Goal: Download file/media

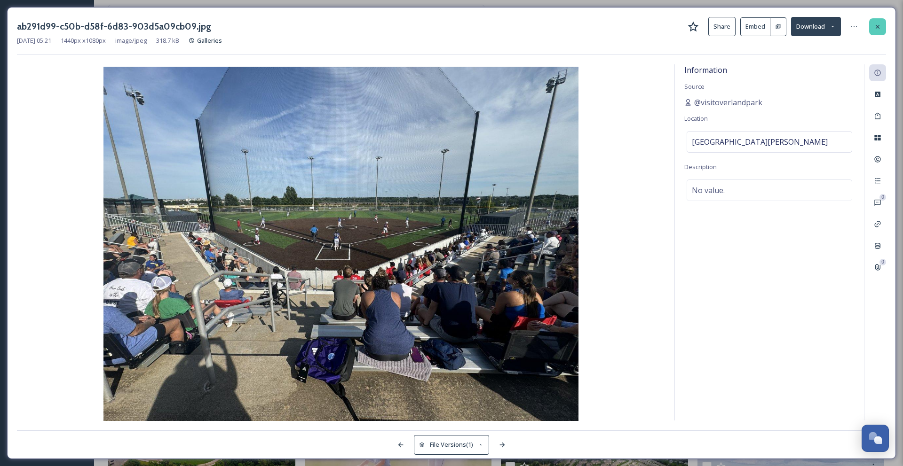
click at [881, 30] on icon at bounding box center [878, 27] width 8 height 8
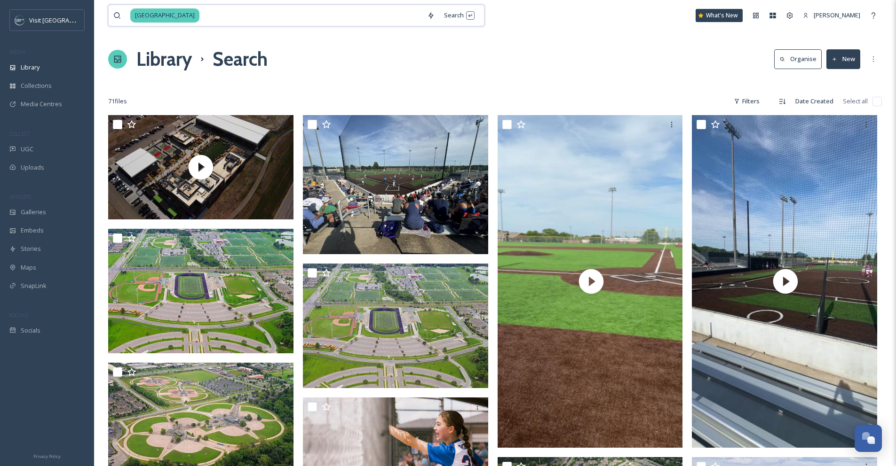
click at [200, 18] on input at bounding box center [311, 15] width 222 height 21
type input "b"
type input "monster"
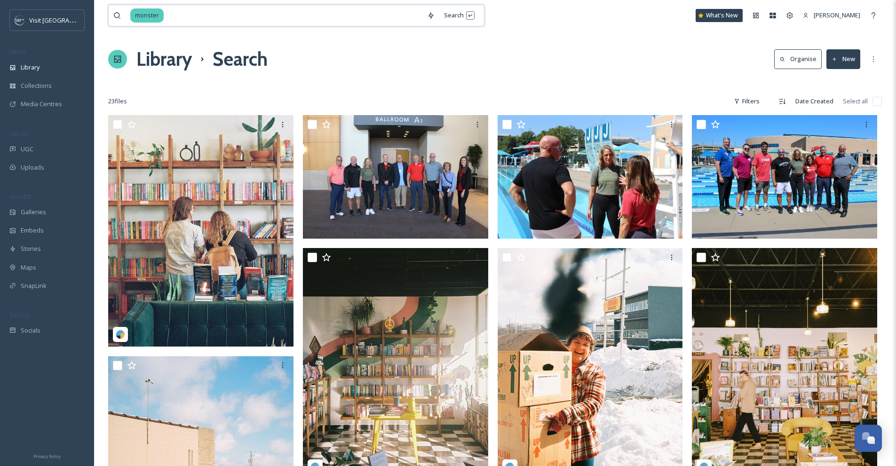
drag, startPoint x: 171, startPoint y: 13, endPoint x: 129, endPoint y: 13, distance: 41.8
click at [129, 13] on div "monster" at bounding box center [267, 15] width 309 height 21
type input "m"
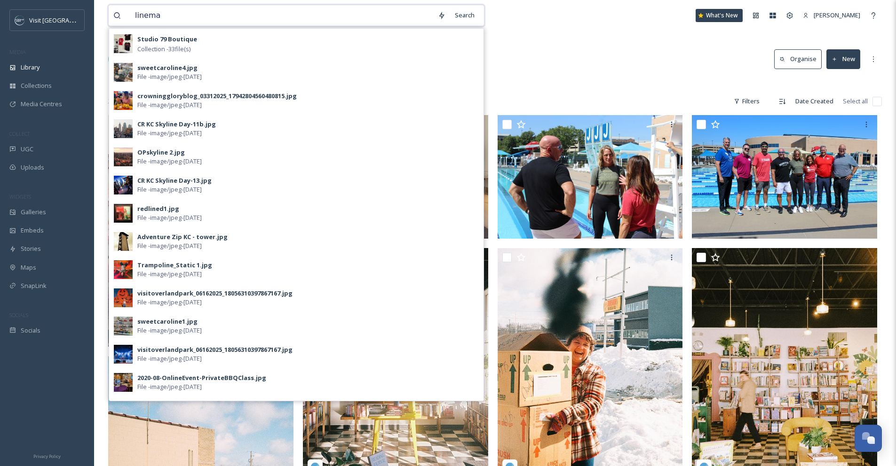
type input "lineman"
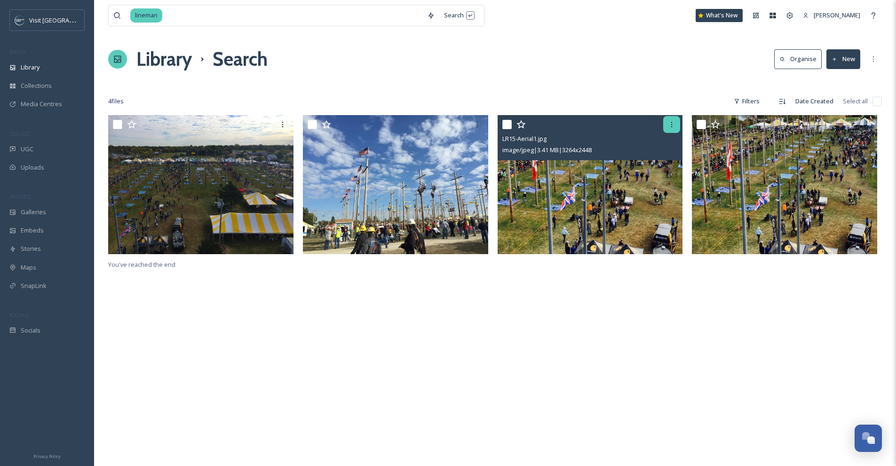
click at [675, 122] on icon at bounding box center [672, 125] width 8 height 8
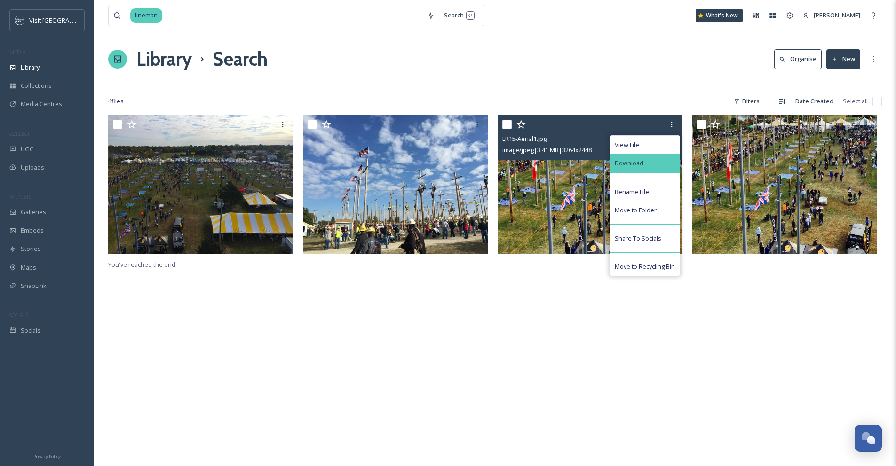
click at [656, 167] on div "Download" at bounding box center [645, 163] width 70 height 18
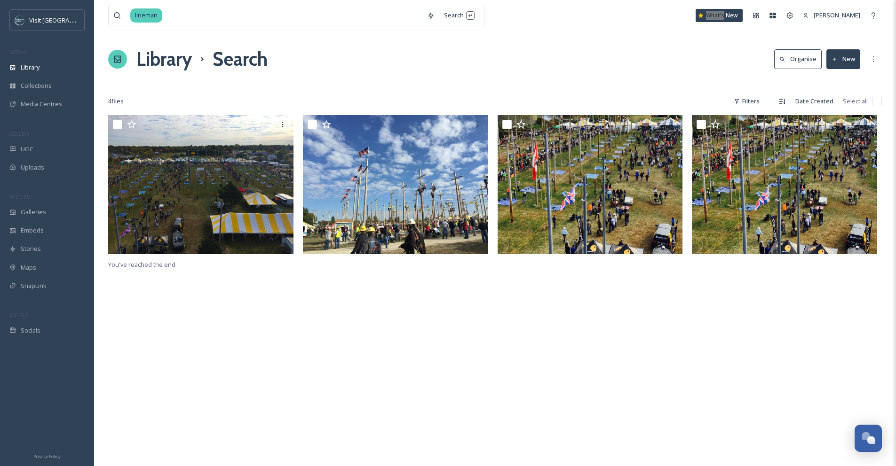
click at [695, 12] on div "lineman Search What's New [PERSON_NAME]" at bounding box center [494, 15] width 773 height 31
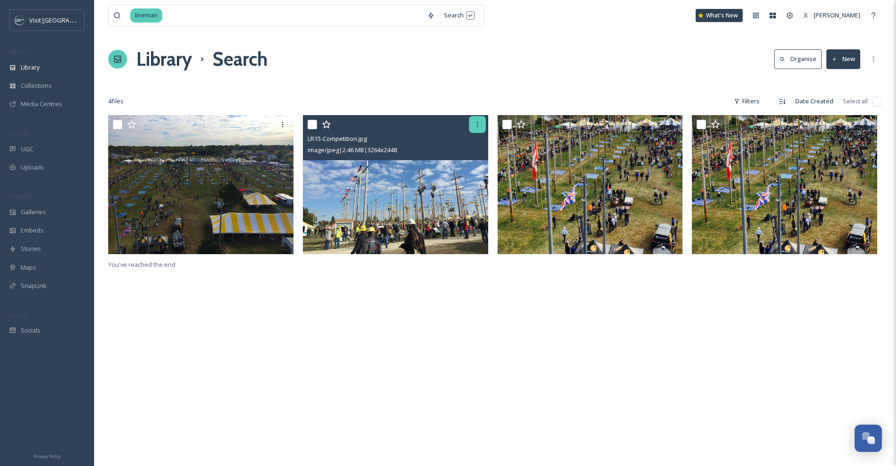
click at [478, 123] on icon at bounding box center [477, 125] width 8 height 8
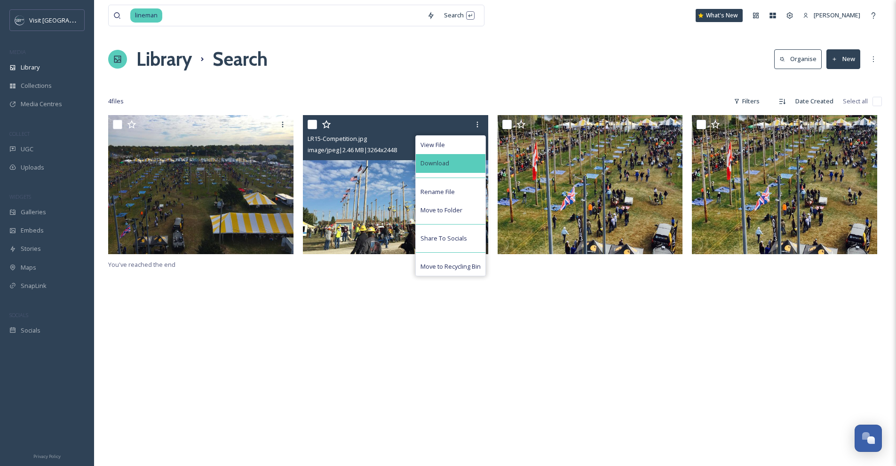
click at [468, 165] on div "Download" at bounding box center [451, 163] width 70 height 18
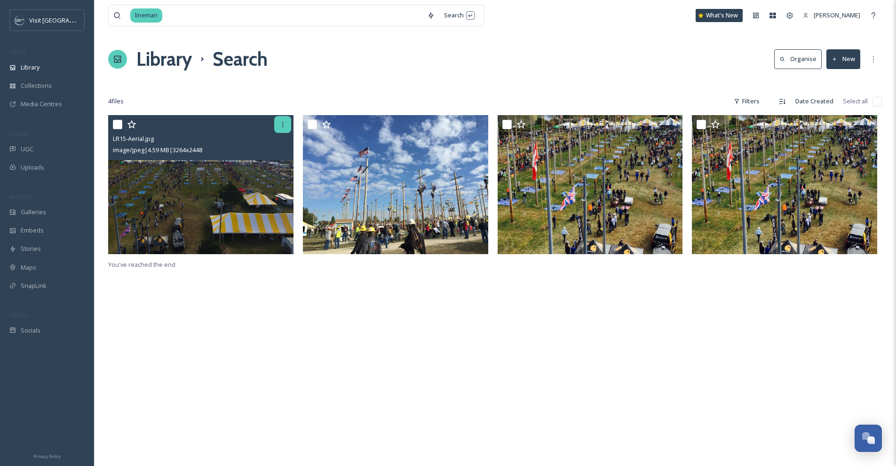
click at [286, 127] on icon at bounding box center [283, 125] width 8 height 8
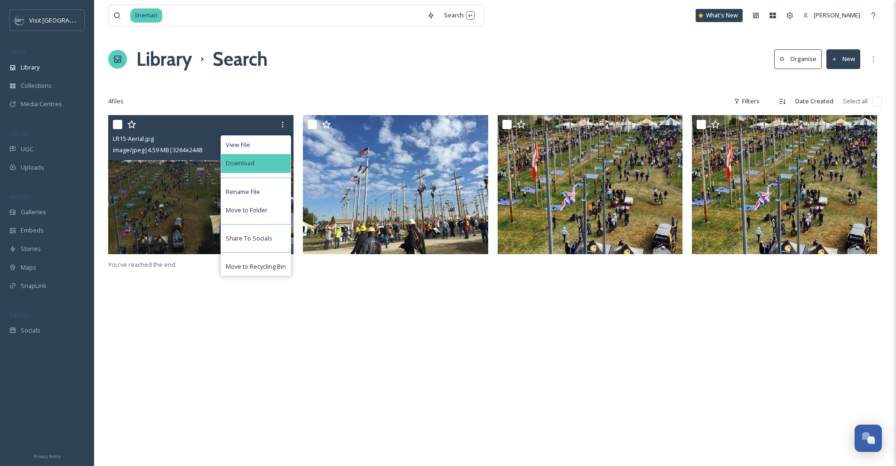
click at [274, 165] on div "Download" at bounding box center [256, 163] width 70 height 18
